Goal: Task Accomplishment & Management: Manage account settings

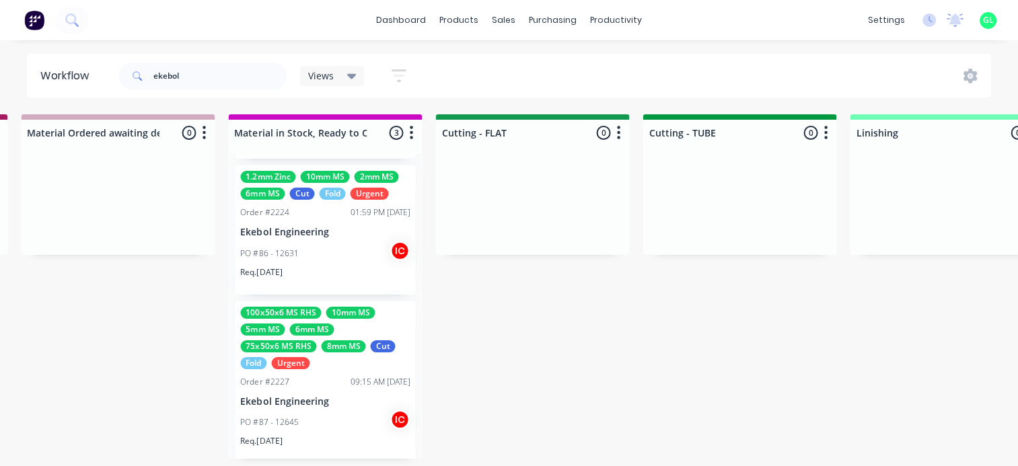
scroll to position [141, 0]
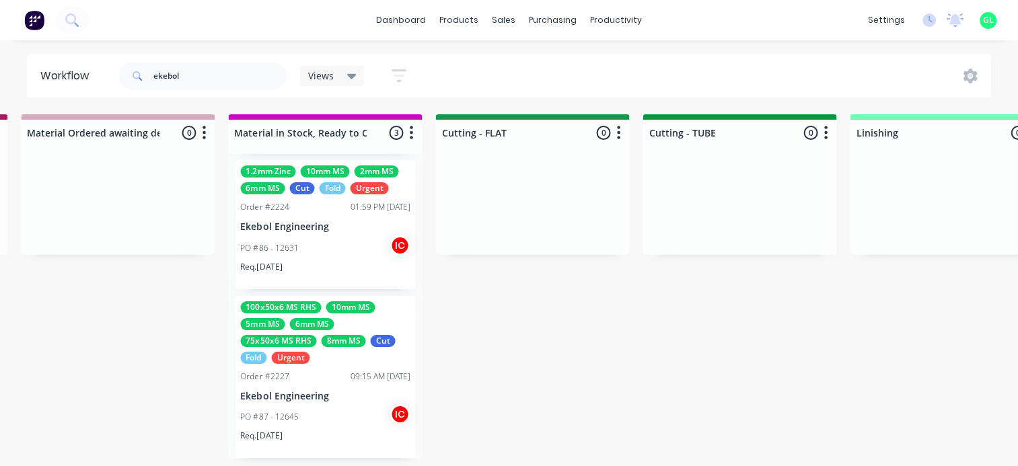
drag, startPoint x: 221, startPoint y: 76, endPoint x: 0, endPoint y: 50, distance: 222.1
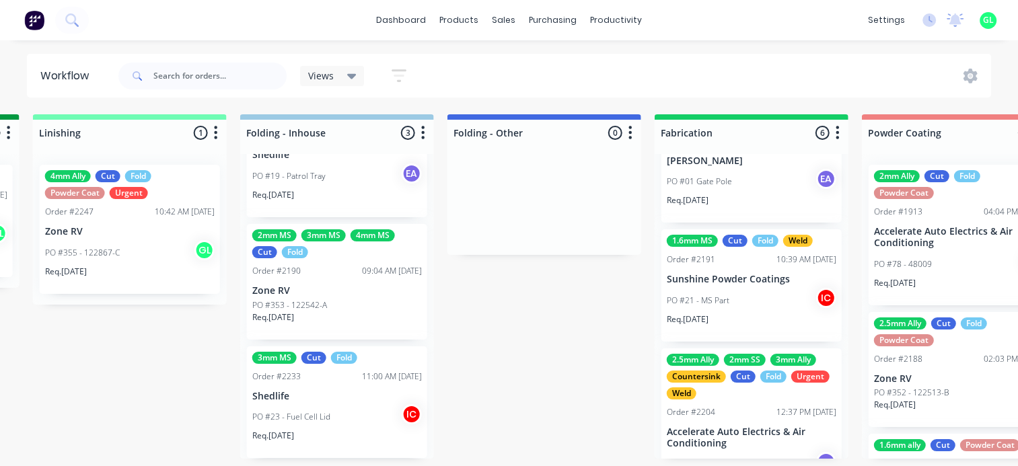
scroll to position [477, 0]
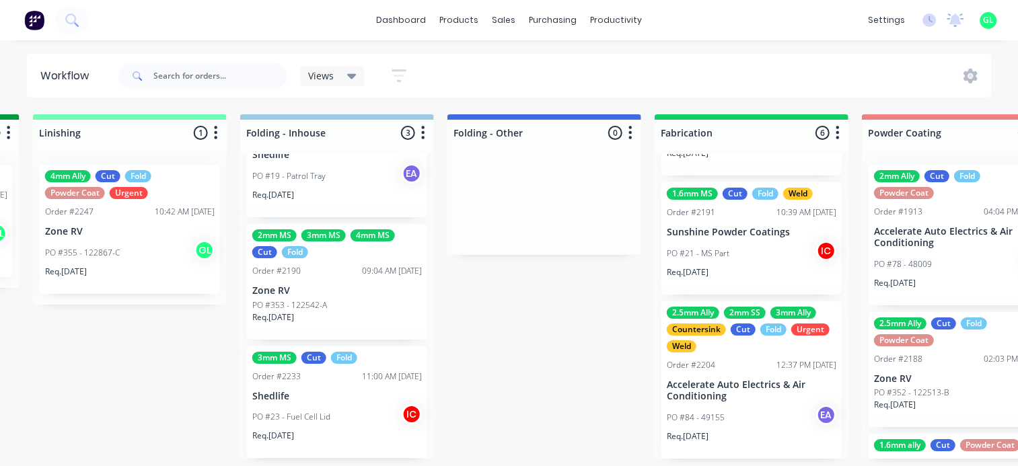
click at [712, 398] on p "Accelerate Auto Electrics & Air Conditioning" at bounding box center [750, 390] width 169 height 23
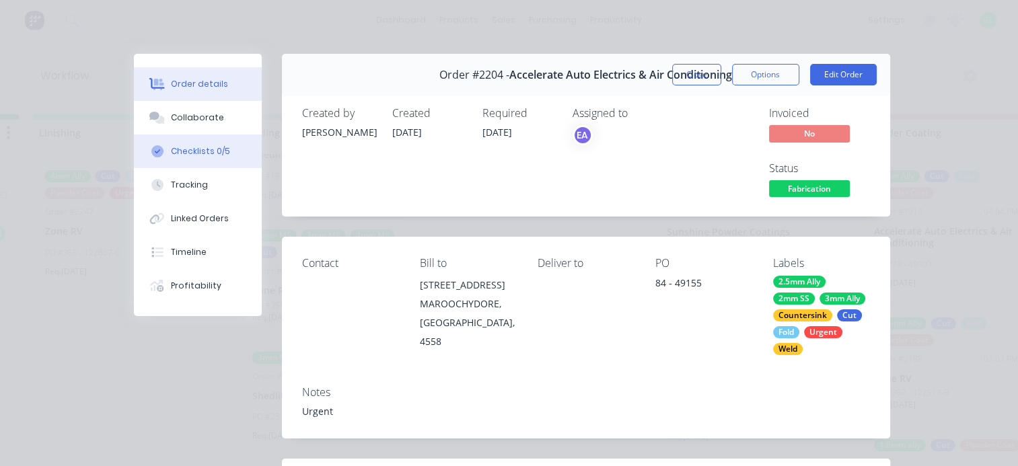
click at [172, 147] on div "Checklists 0/5" at bounding box center [200, 151] width 59 height 12
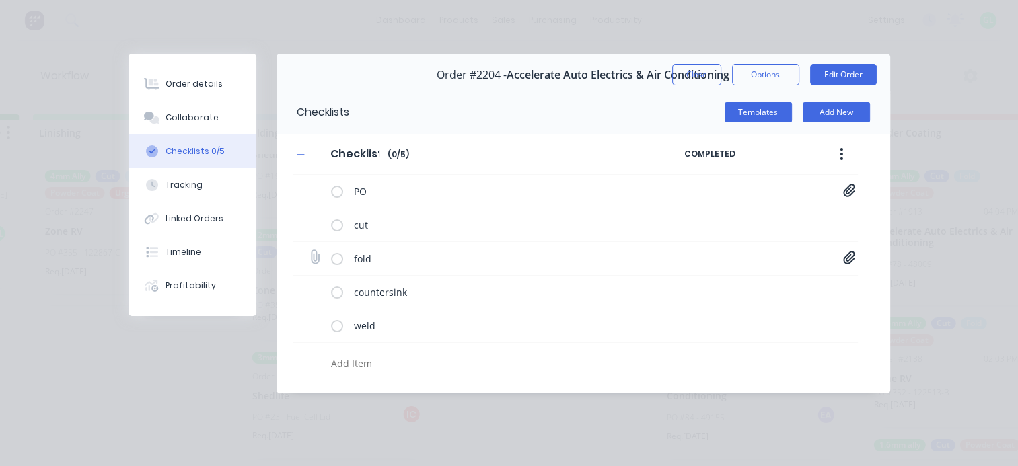
click at [845, 257] on icon at bounding box center [849, 257] width 12 height 13
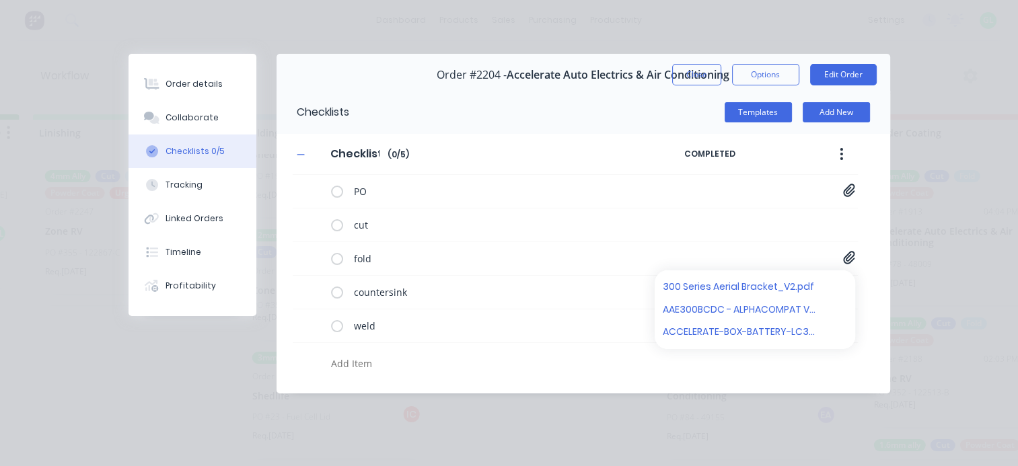
click at [465, 362] on textarea at bounding box center [496, 364] width 342 height 20
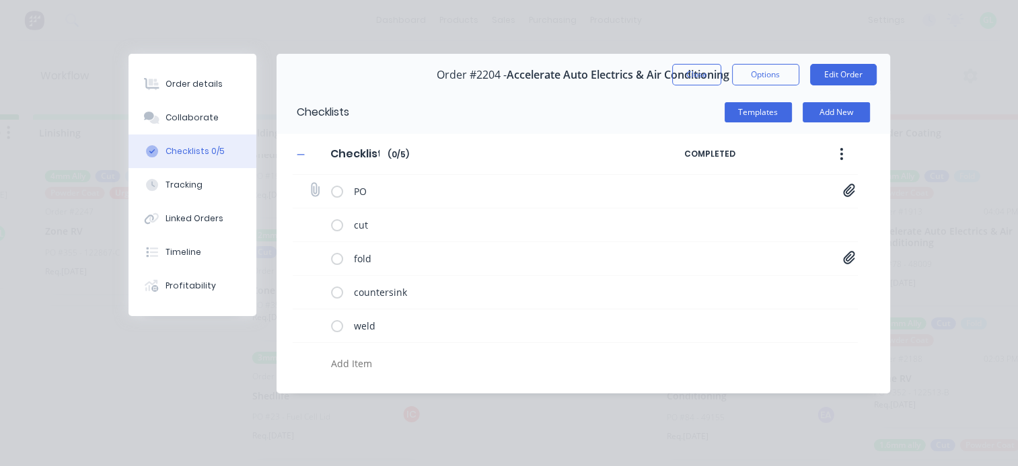
click at [850, 190] on icon at bounding box center [848, 190] width 11 height 13
click at [560, 358] on textarea at bounding box center [496, 364] width 342 height 20
click at [858, 261] on div "Checklist Checklist Enter Checklist name ( 0 / 5 ) COMPLETED PO PO-49155.pdf cu…" at bounding box center [582, 255] width 613 height 243
click at [845, 258] on icon at bounding box center [849, 257] width 12 height 13
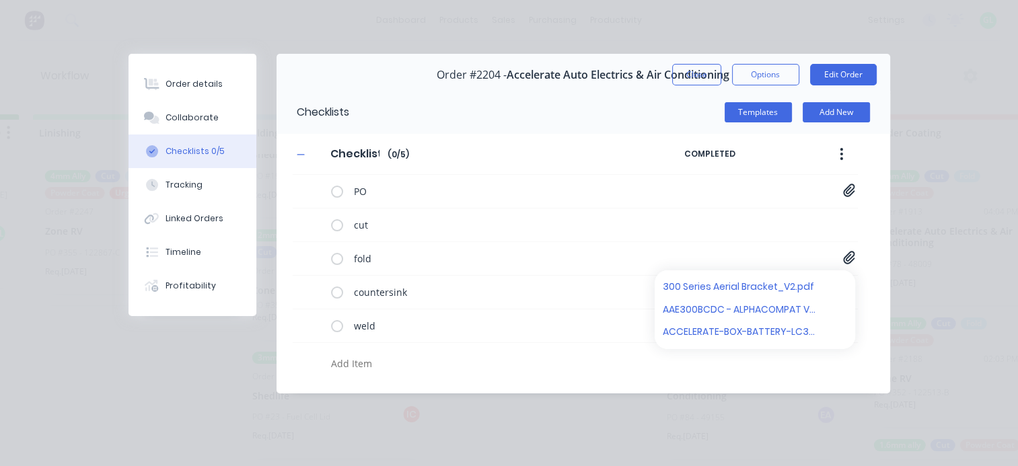
click at [475, 371] on textarea at bounding box center [496, 364] width 342 height 20
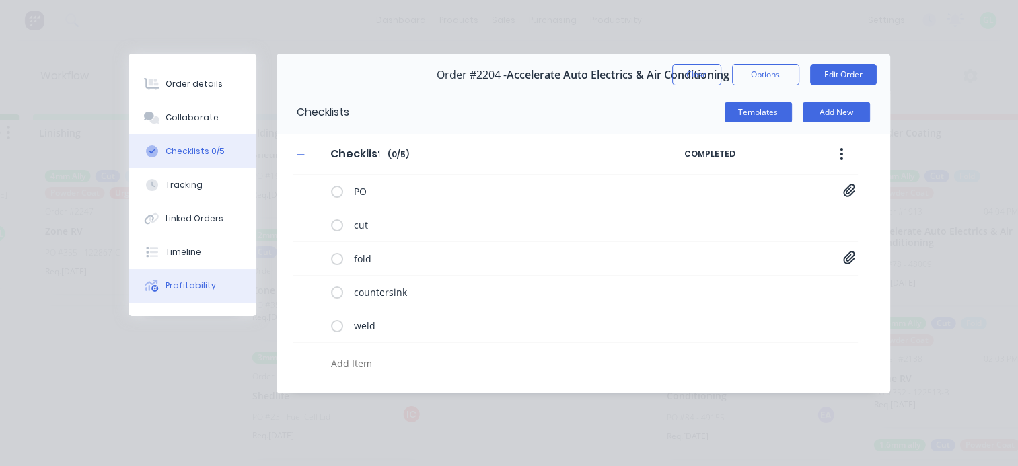
type textarea "x"
click at [174, 278] on button "Profitability" at bounding box center [192, 286] width 128 height 34
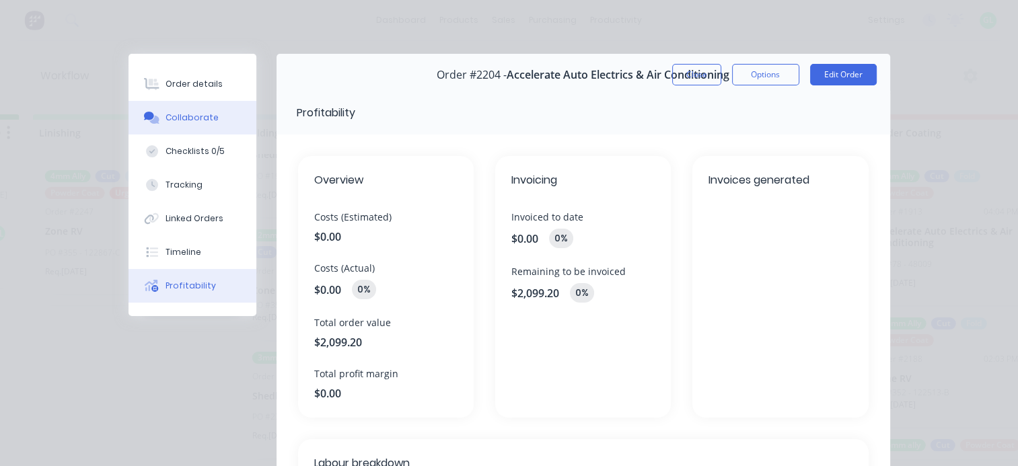
click at [194, 130] on button "Collaborate" at bounding box center [192, 118] width 128 height 34
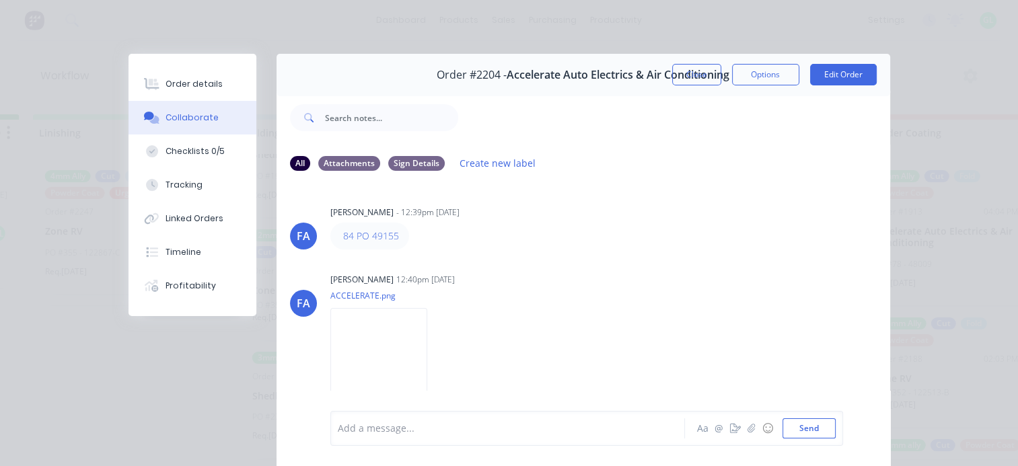
click at [402, 420] on div "Add a message..." at bounding box center [511, 428] width 346 height 20
click at [192, 69] on button "Order details" at bounding box center [192, 84] width 128 height 34
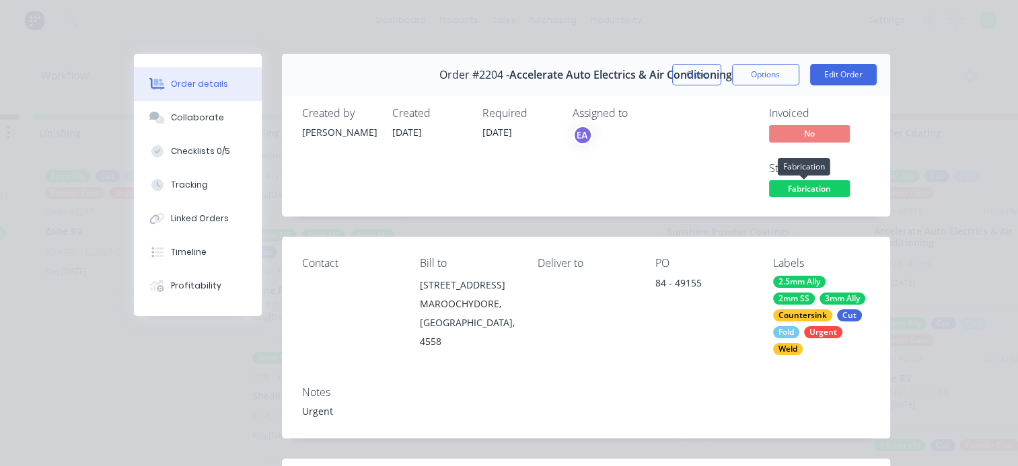
click at [785, 191] on span "Fabrication" at bounding box center [809, 188] width 81 height 17
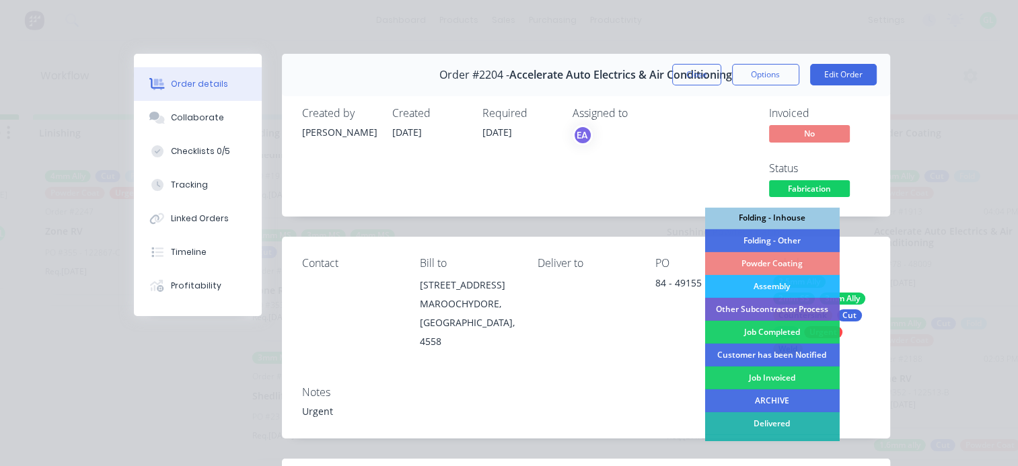
scroll to position [433, 0]
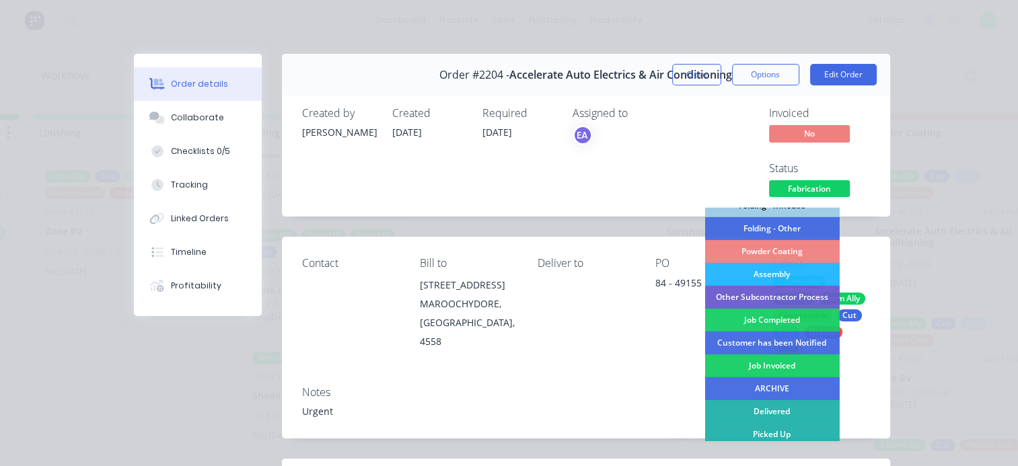
click at [777, 324] on div "Job Completed" at bounding box center [771, 320] width 135 height 23
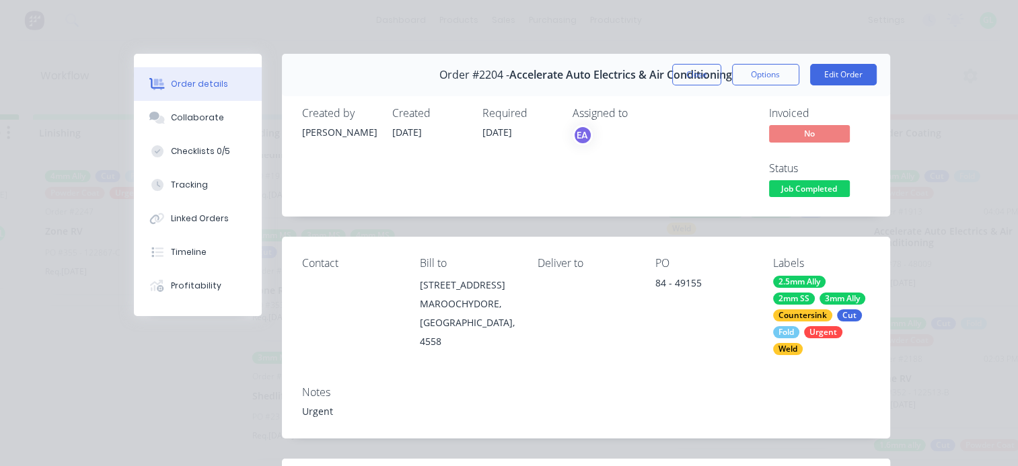
scroll to position [313, 0]
click at [193, 112] on div "Collaborate" at bounding box center [197, 118] width 53 height 12
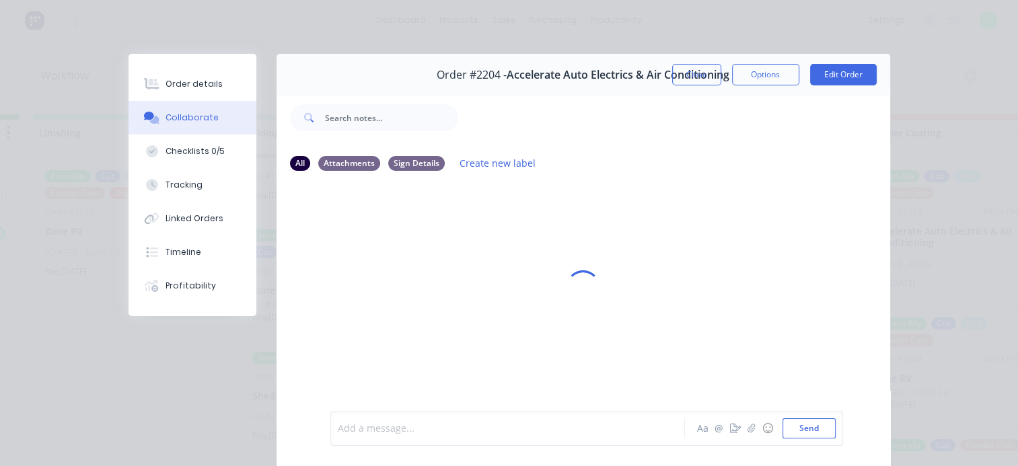
click at [372, 428] on div at bounding box center [511, 429] width 346 height 14
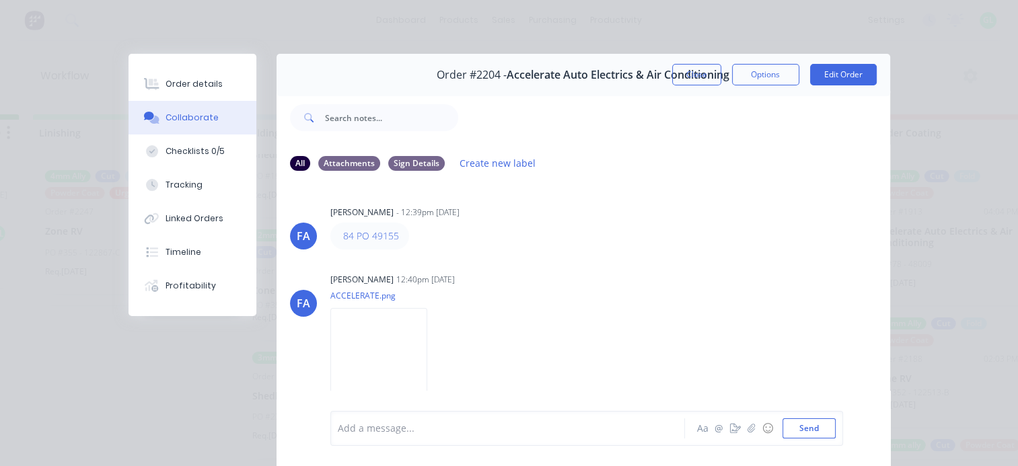
scroll to position [709, 0]
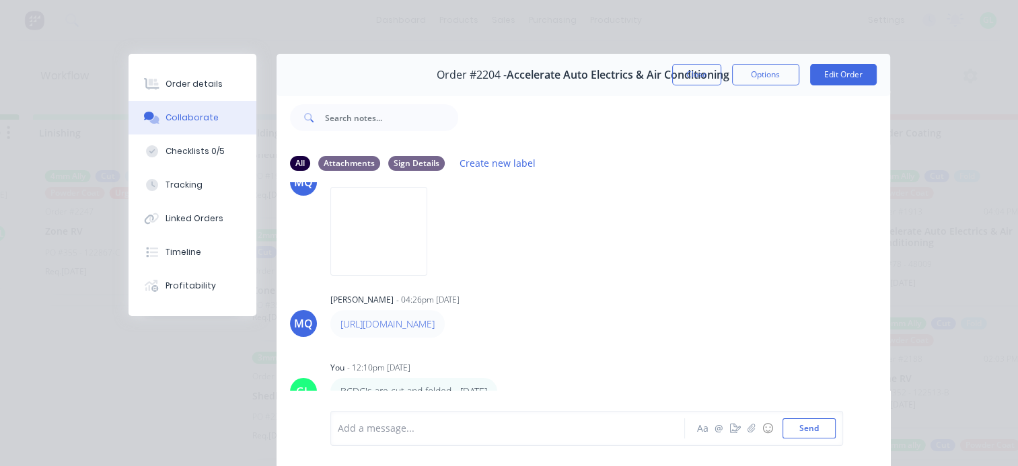
click at [207, 101] on button "Collaborate" at bounding box center [192, 118] width 128 height 34
click at [177, 74] on button "Order details" at bounding box center [192, 84] width 128 height 34
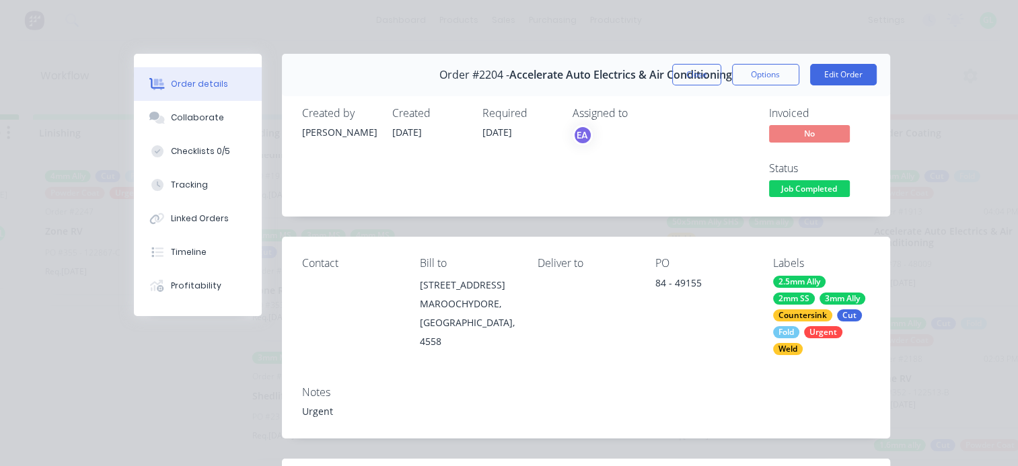
click at [665, 69] on span "Accelerate Auto Electrics & Air Conditioning" at bounding box center [620, 75] width 223 height 13
click at [675, 75] on button "Close" at bounding box center [696, 75] width 49 height 22
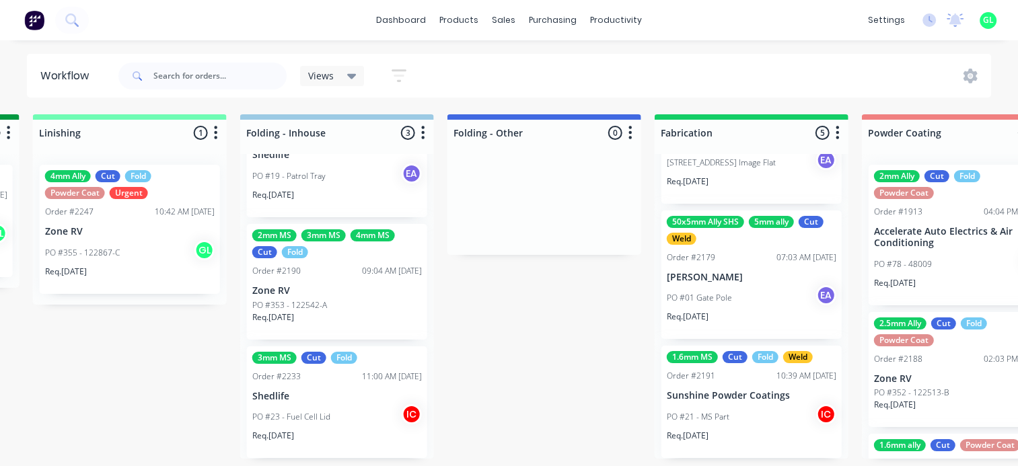
scroll to position [3, 3103]
drag, startPoint x: 611, startPoint y: 465, endPoint x: 588, endPoint y: 465, distance: 22.9
drag, startPoint x: 588, startPoint y: 465, endPoint x: 486, endPoint y: 376, distance: 135.8
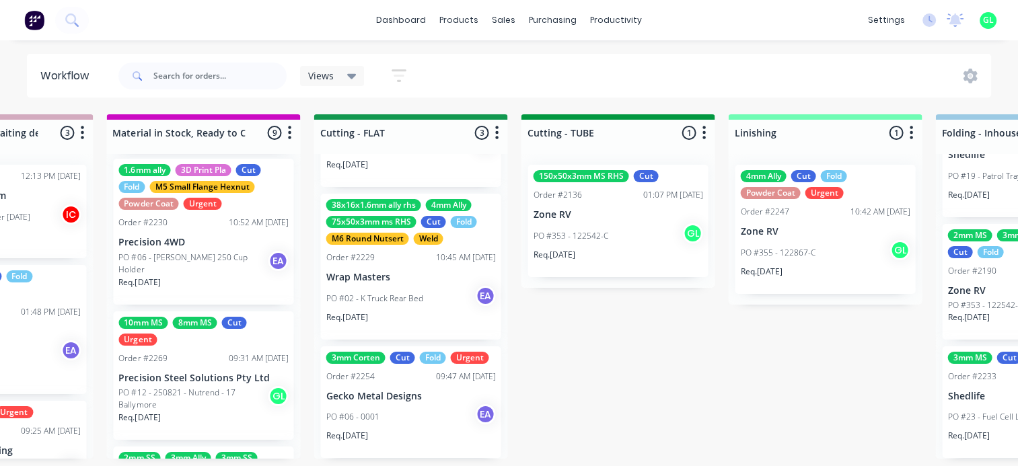
scroll to position [942, 0]
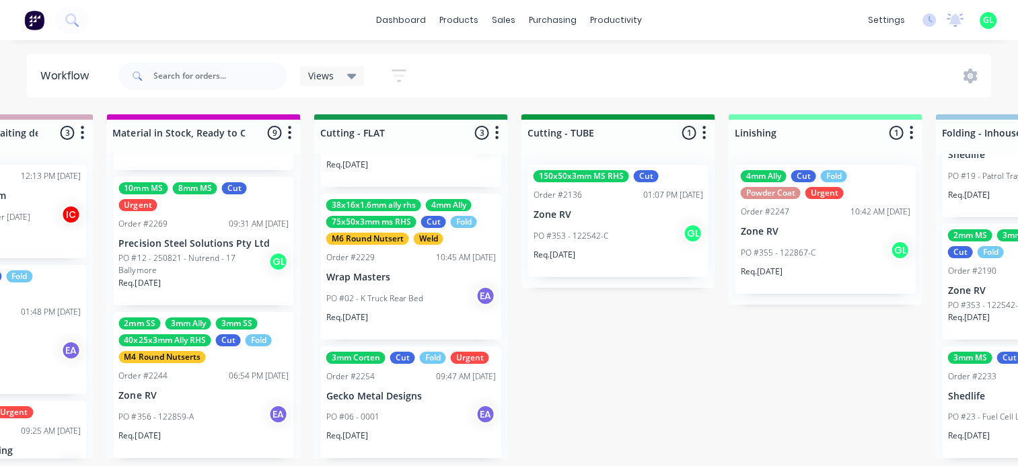
click at [199, 256] on p "PO #12 - 250821 - Nutrend - 17 Ballymore" at bounding box center [192, 264] width 149 height 24
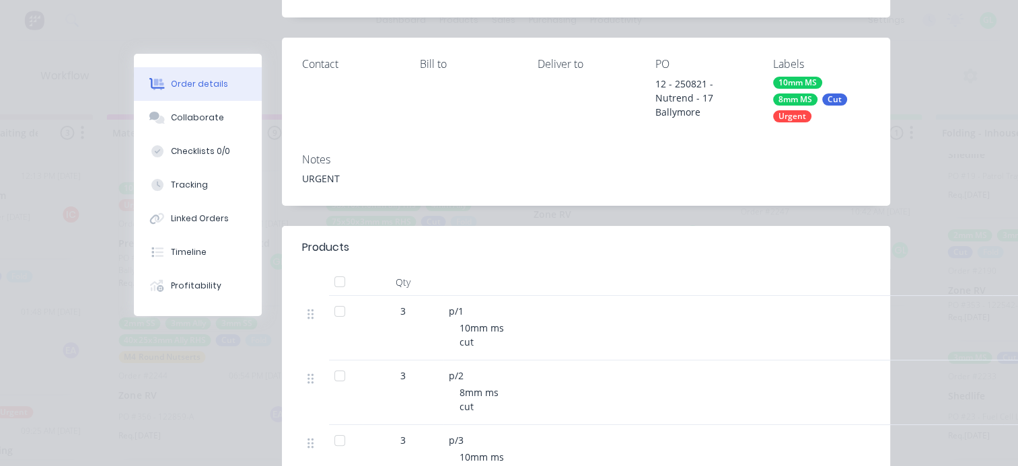
scroll to position [0, 0]
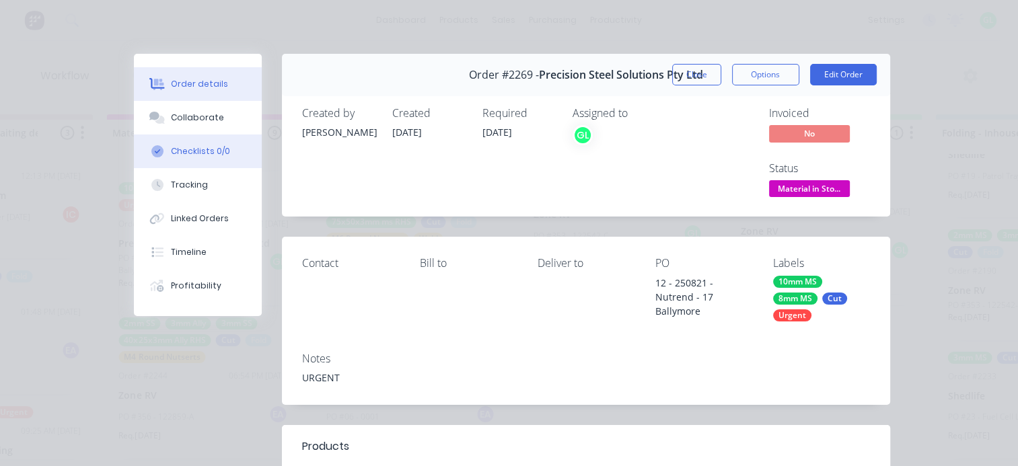
click at [210, 144] on button "Checklists 0/0" at bounding box center [198, 152] width 128 height 34
type textarea "x"
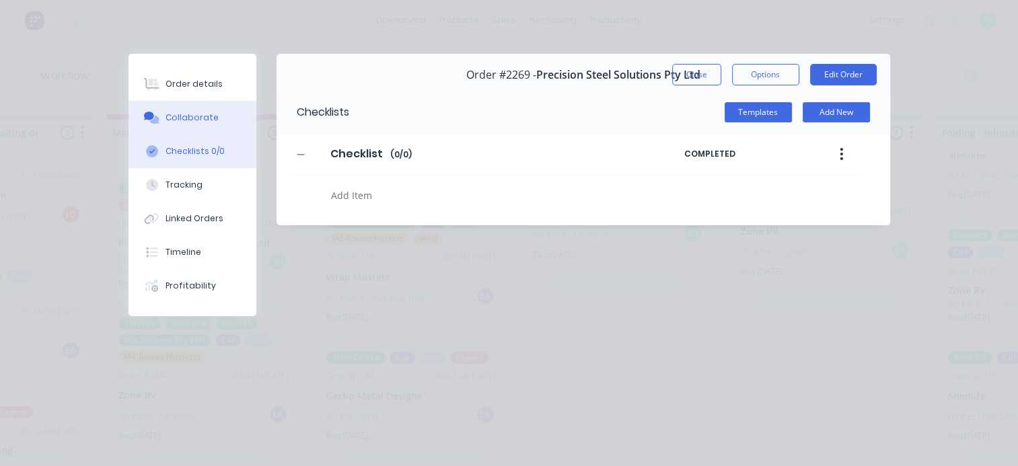
click at [201, 116] on div "Collaborate" at bounding box center [191, 118] width 53 height 12
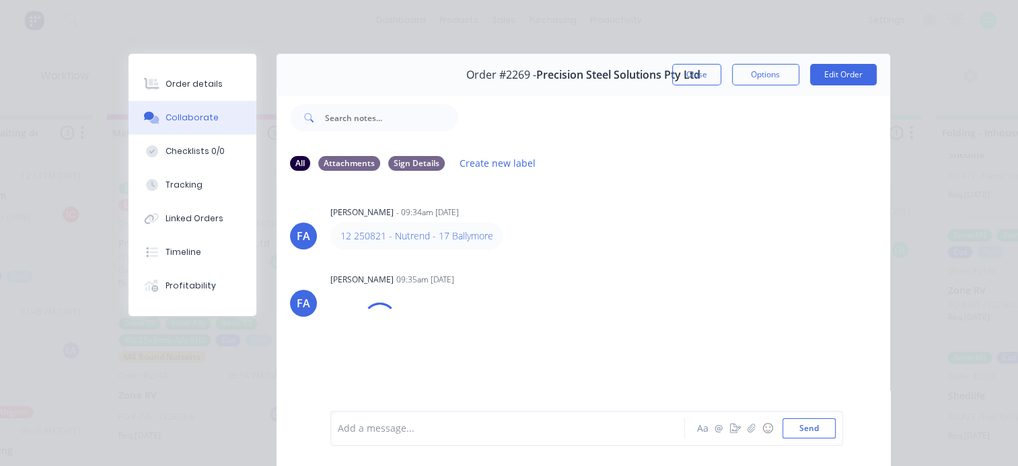
click at [379, 437] on div "Add a message..." at bounding box center [511, 428] width 346 height 20
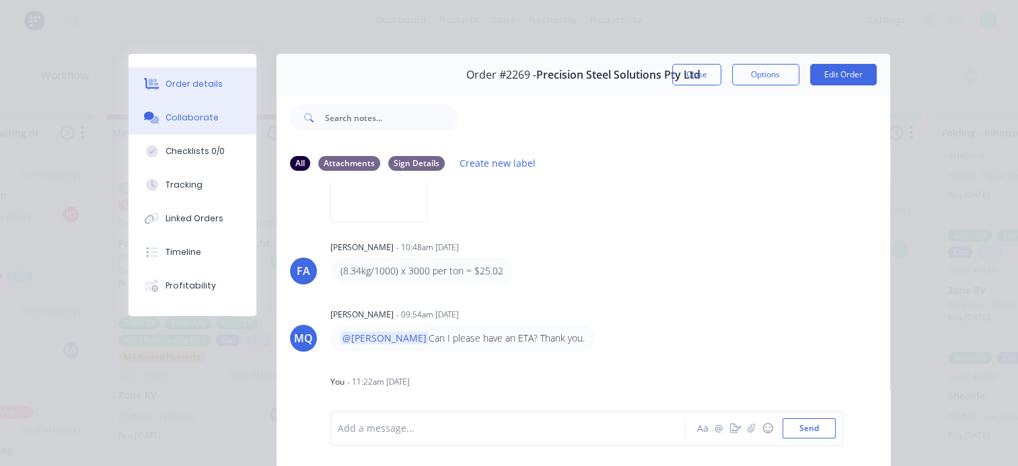
click at [210, 78] on div "Order details" at bounding box center [193, 84] width 57 height 12
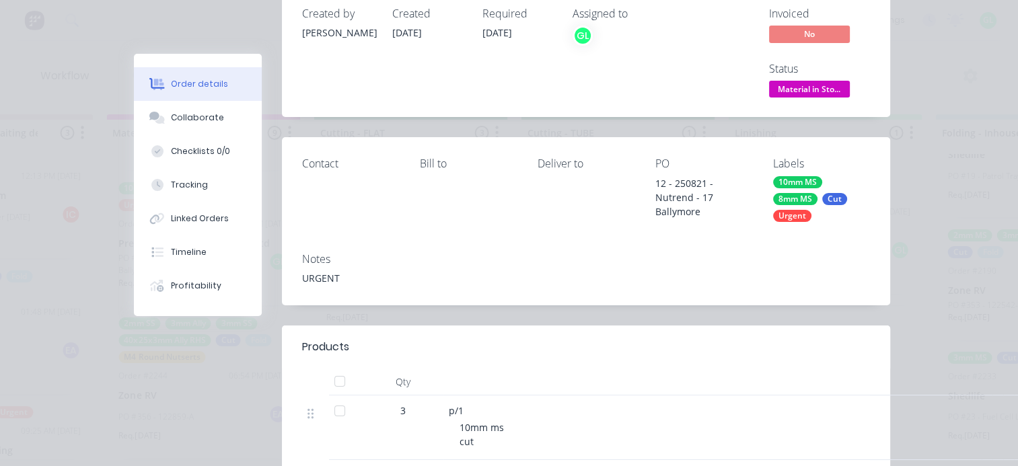
scroll to position [0, 0]
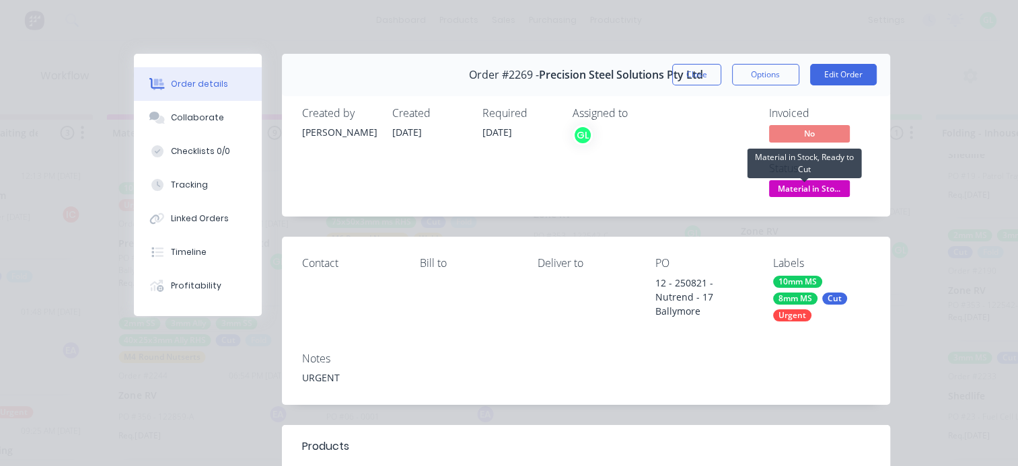
click at [802, 186] on span "Material in Sto..." at bounding box center [809, 188] width 81 height 17
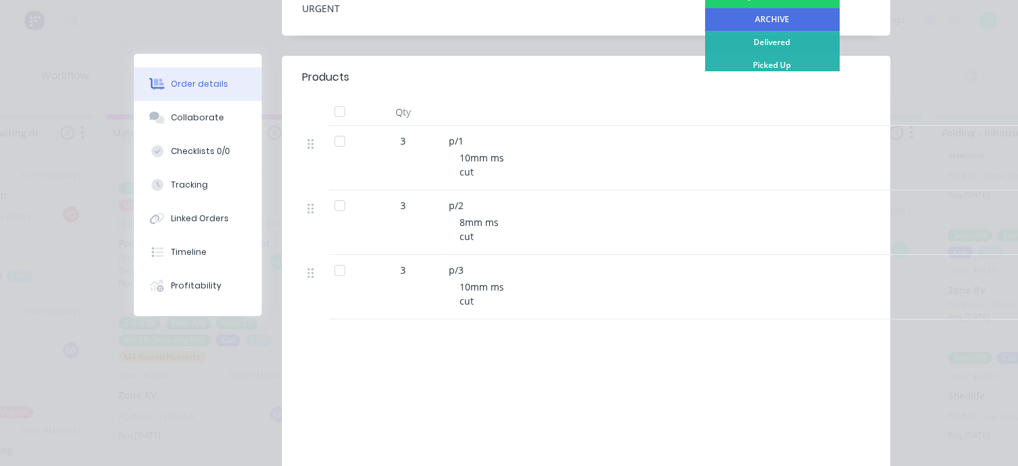
scroll to position [235, 0]
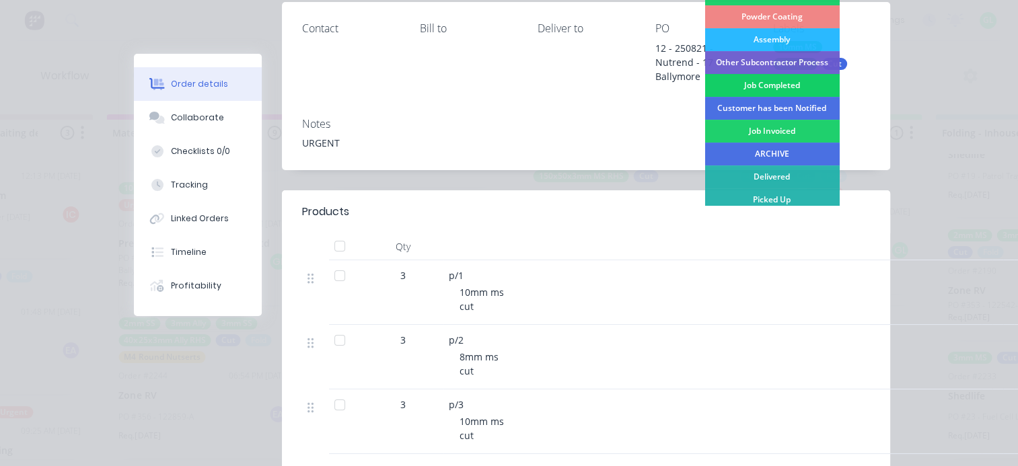
click at [745, 83] on div "Job Completed" at bounding box center [771, 85] width 135 height 23
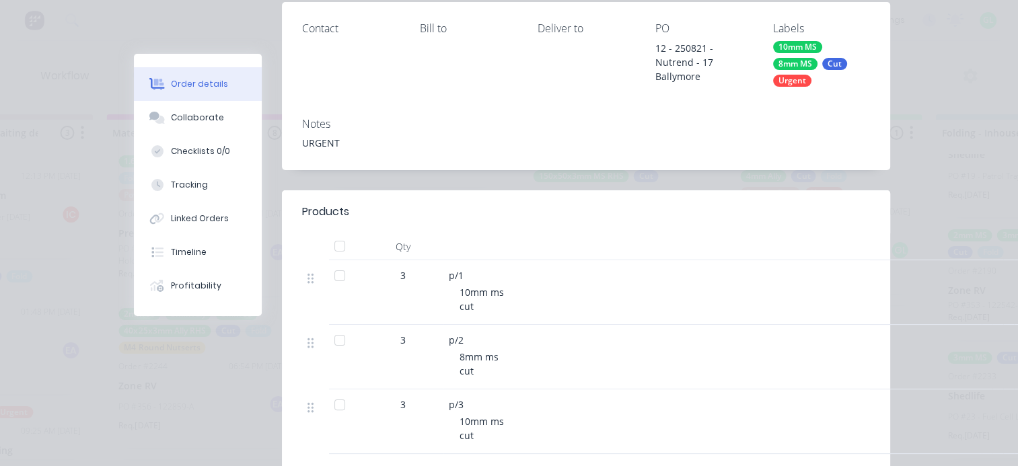
scroll to position [806, 0]
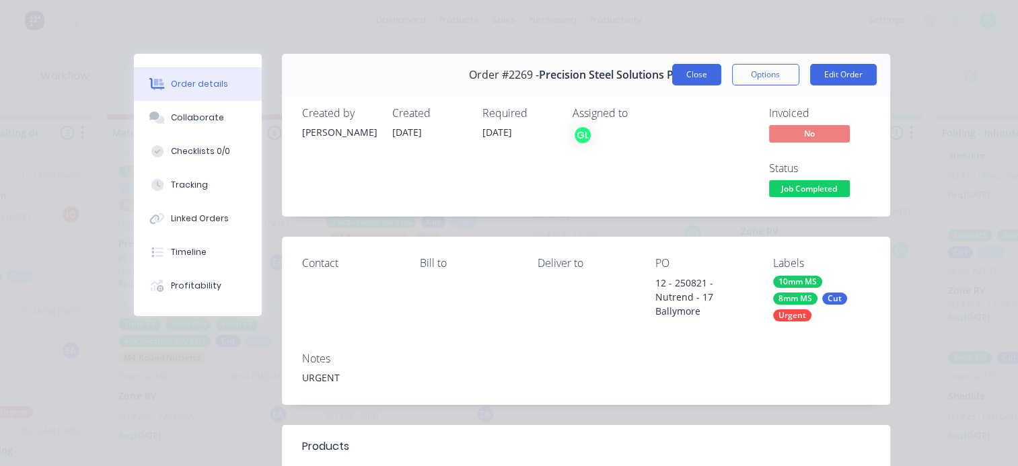
click at [706, 67] on button "Close" at bounding box center [696, 75] width 49 height 22
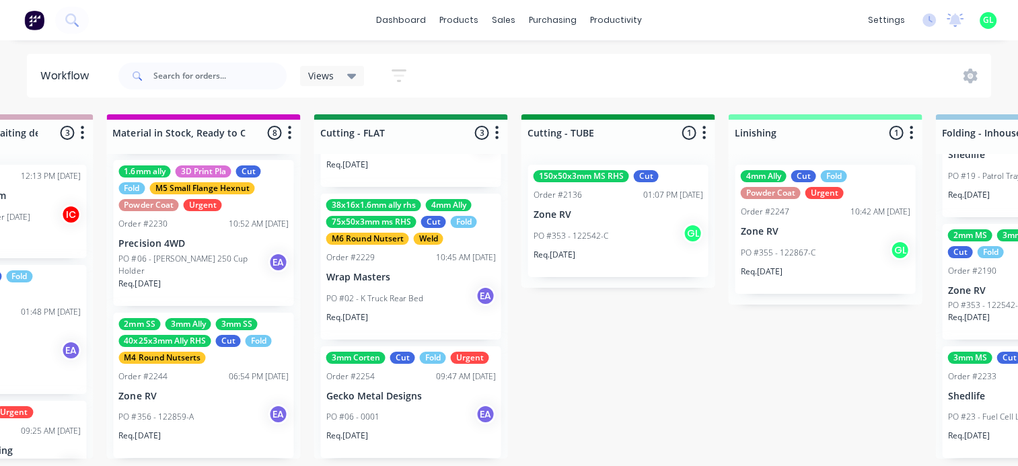
click at [578, 367] on div "Submitted 10 Status colour #273444 hex #273444 Save Cancel Summaries Total orde…" at bounding box center [361, 286] width 5558 height 344
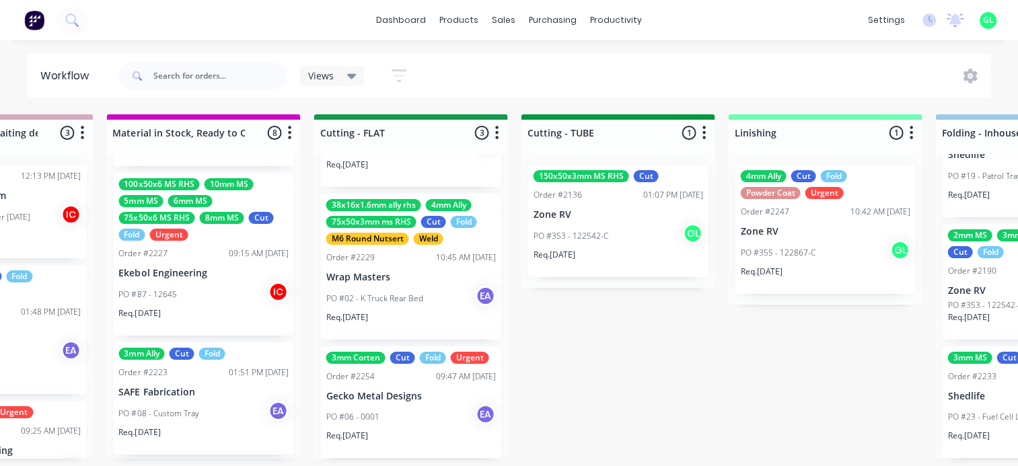
scroll to position [402, 0]
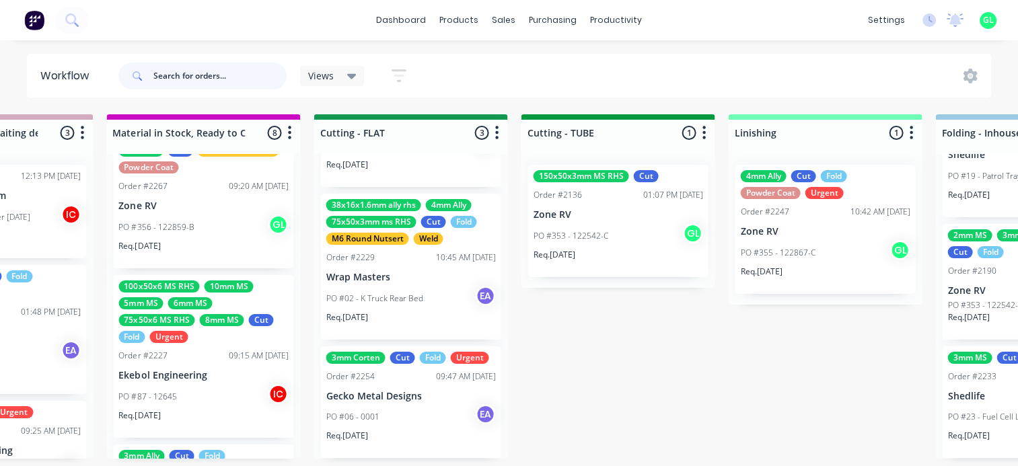
click at [175, 82] on input "text" at bounding box center [219, 76] width 133 height 27
type input "[PERSON_NAME]"
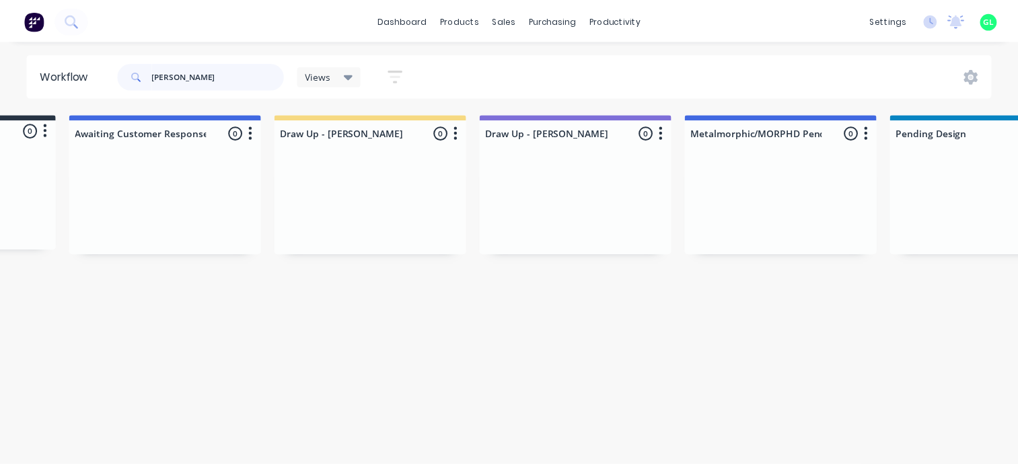
scroll to position [0, 0]
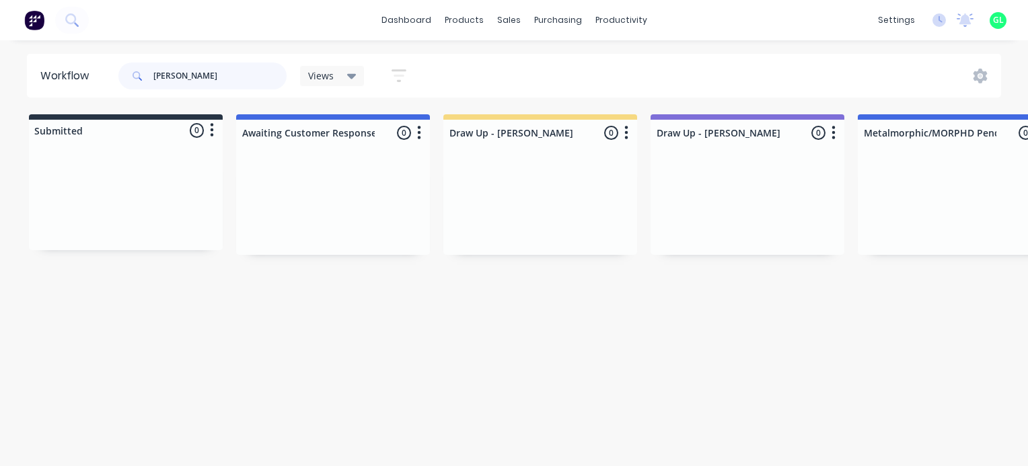
drag, startPoint x: 196, startPoint y: 83, endPoint x: 93, endPoint y: 78, distance: 103.0
click at [104, 83] on header "Workflow [PERSON_NAME] Views Save new view None (Default) edit [PERSON_NAME] ed…" at bounding box center [514, 76] width 974 height 44
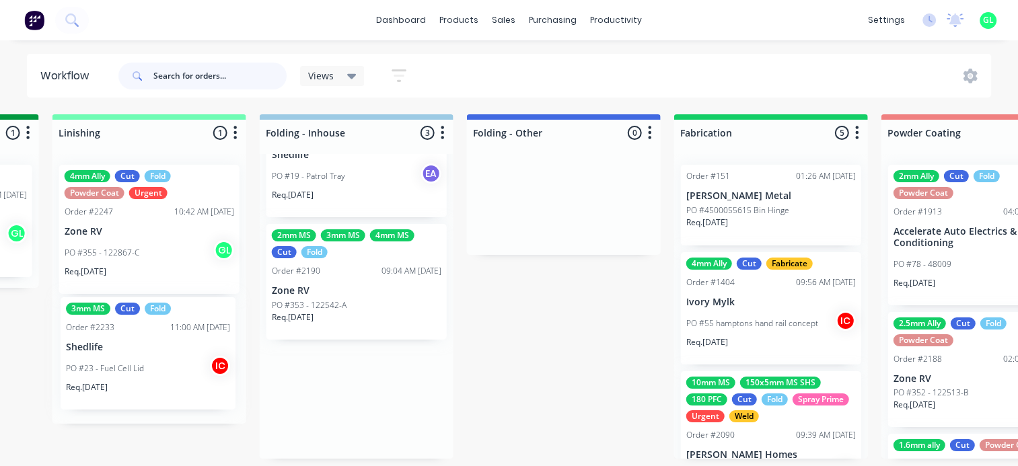
scroll to position [3, 3077]
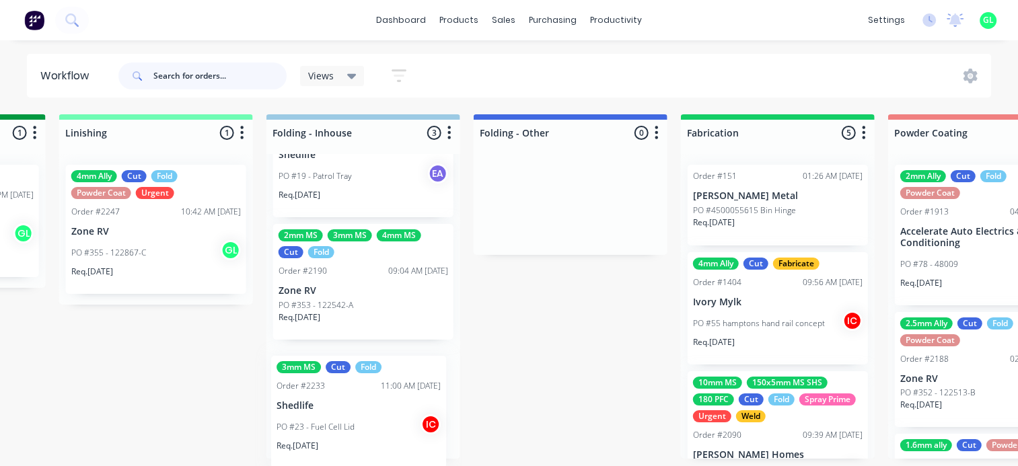
drag, startPoint x: 391, startPoint y: 406, endPoint x: 363, endPoint y: 416, distance: 30.0
click at [363, 416] on div "3mm MS 50x2mm ms SHS 75x50x3mm ms RHS 8mm MS Cut Fold Urgent Order #2070 10:35 …" at bounding box center [363, 306] width 194 height 305
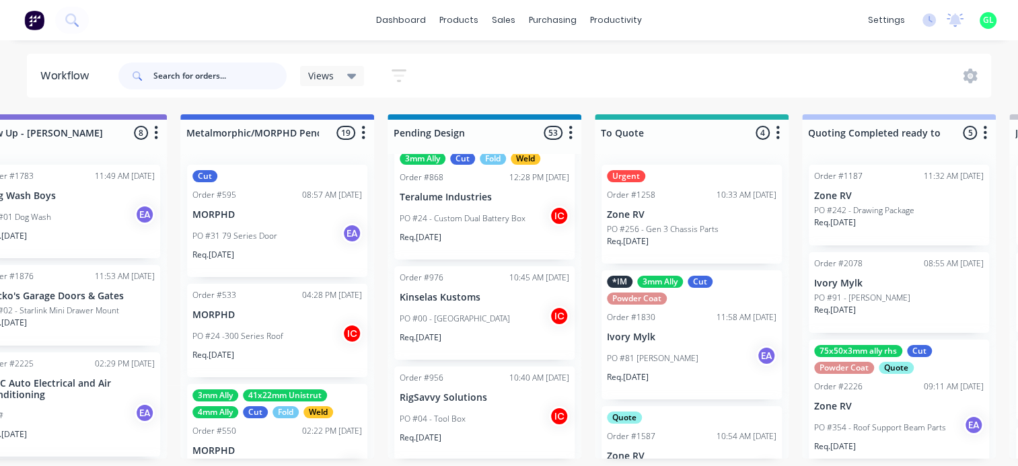
scroll to position [673, 0]
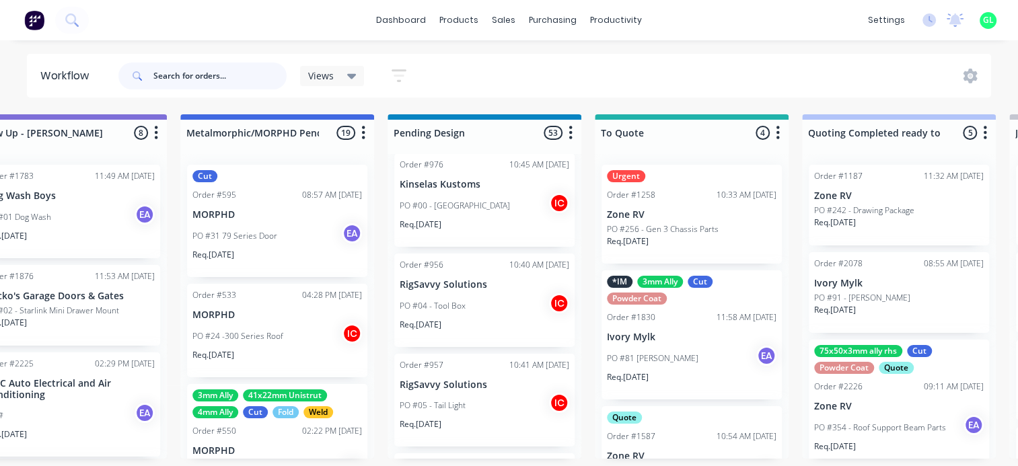
click at [168, 81] on input "text" at bounding box center [219, 76] width 133 height 27
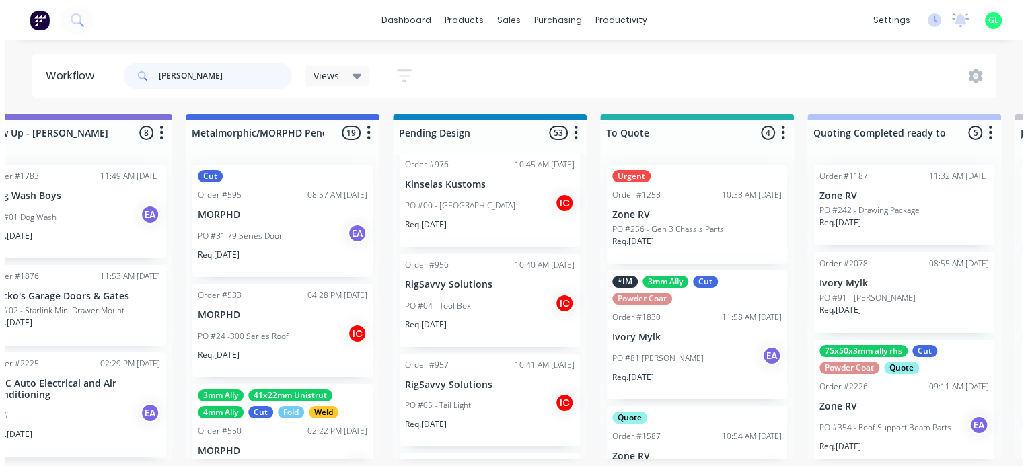
scroll to position [0, 0]
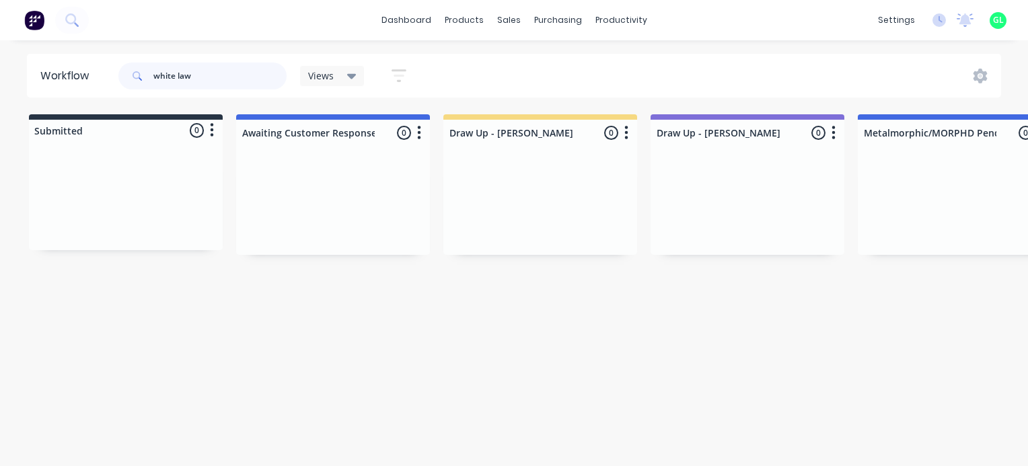
click at [216, 85] on input "white law" at bounding box center [219, 76] width 133 height 27
type input "w"
type input "h"
type input "[PERSON_NAME]"
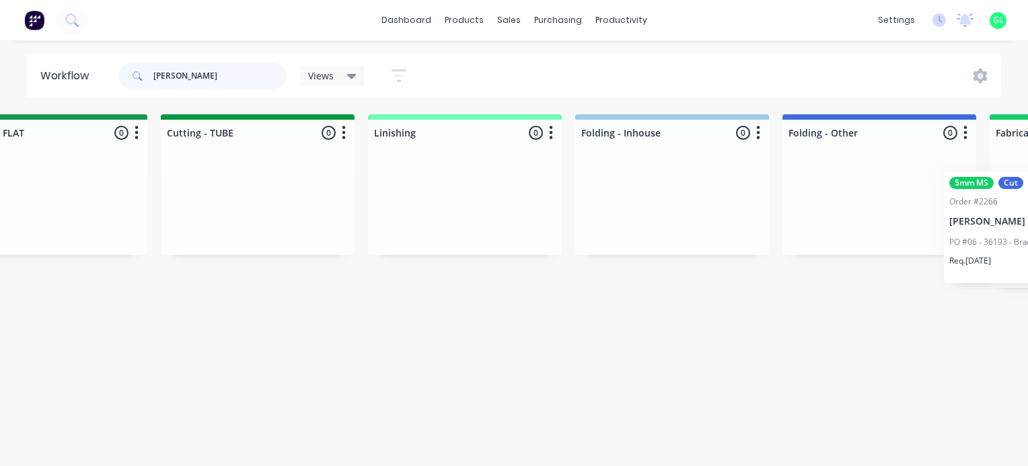
scroll to position [0, 2873]
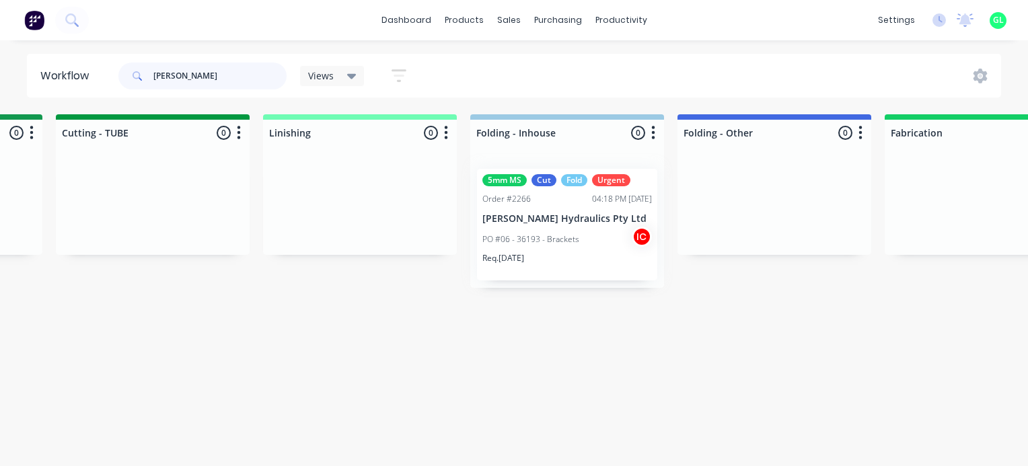
drag, startPoint x: 393, startPoint y: 248, endPoint x: 563, endPoint y: 252, distance: 169.5
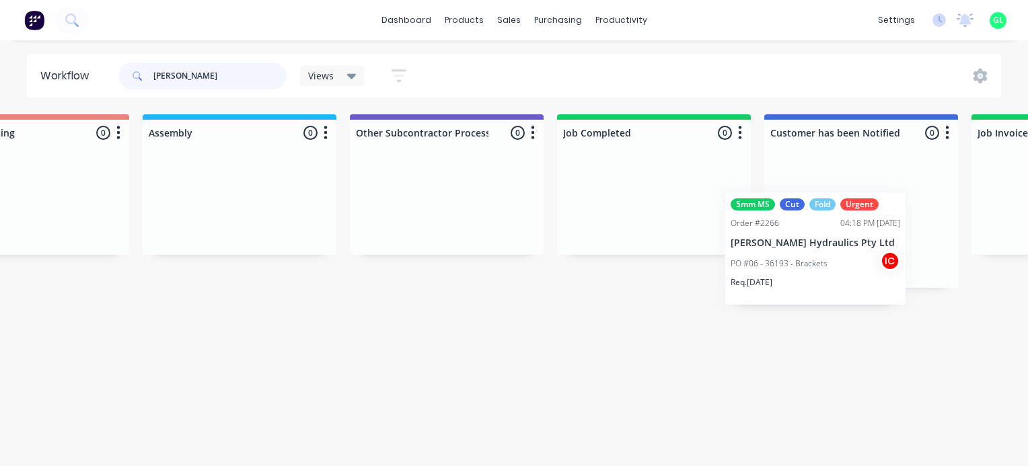
scroll to position [0, 4038]
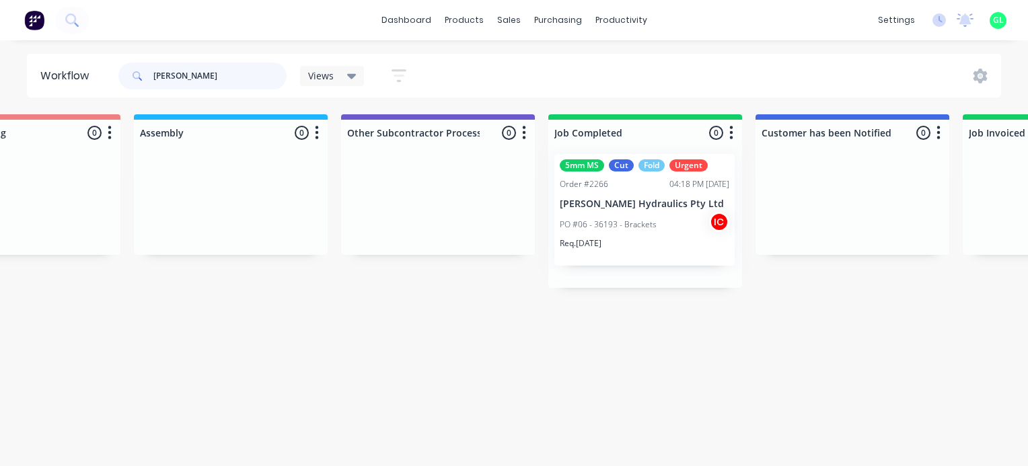
drag, startPoint x: 407, startPoint y: 247, endPoint x: 654, endPoint y: 237, distance: 247.0
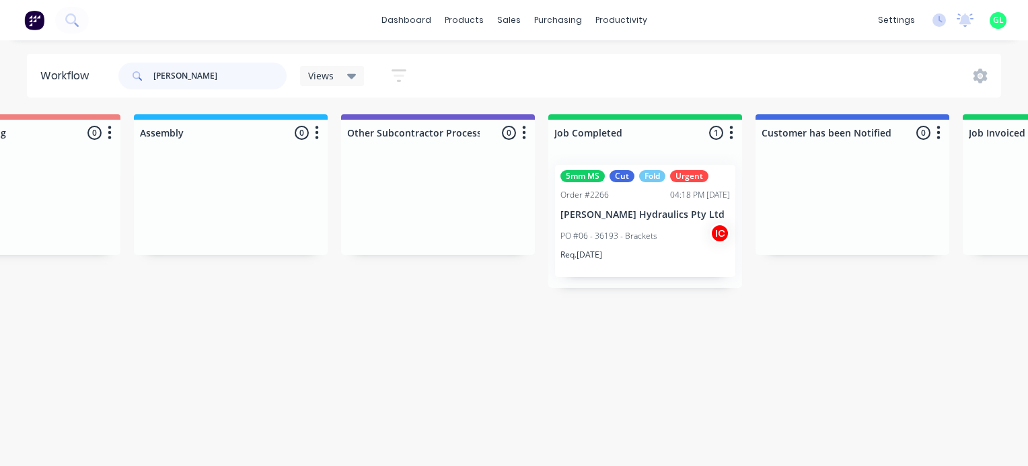
drag, startPoint x: 203, startPoint y: 81, endPoint x: 125, endPoint y: 81, distance: 78.0
click at [125, 81] on div "[PERSON_NAME]" at bounding box center [202, 76] width 168 height 27
click at [241, 81] on input "text" at bounding box center [219, 76] width 133 height 27
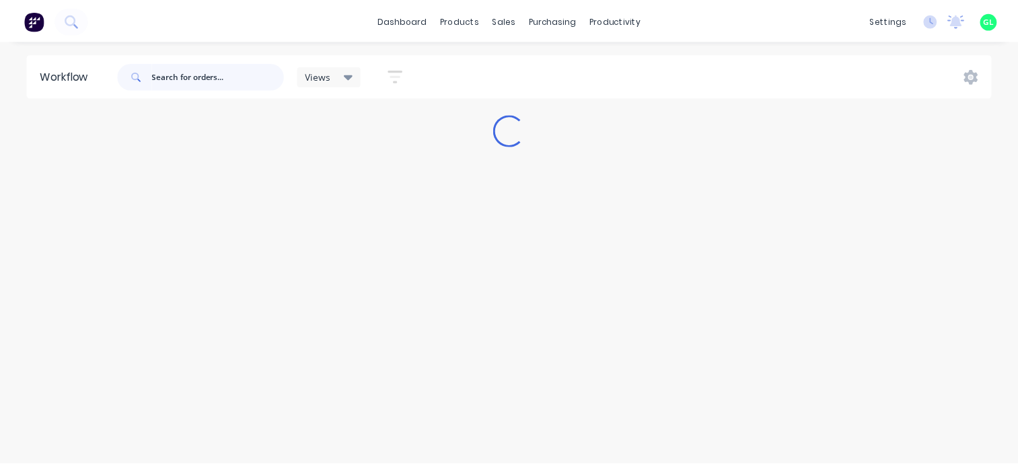
scroll to position [0, 0]
